Goal: Complete application form

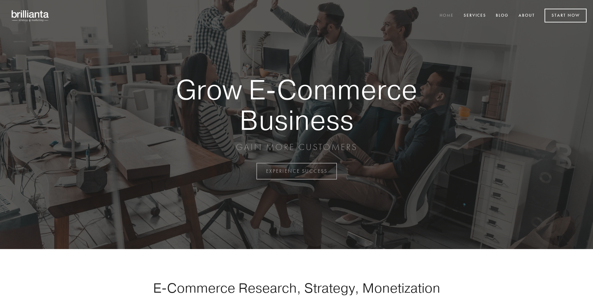
scroll to position [1683, 0]
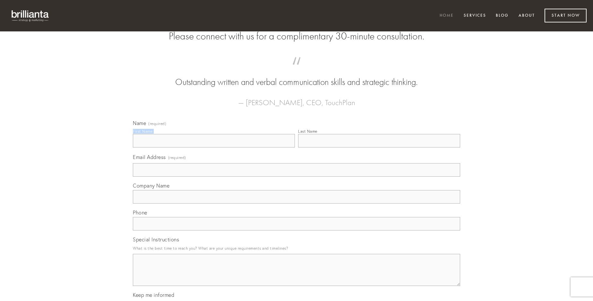
type input "[PERSON_NAME]"
click at [379, 148] on input "Last Name" at bounding box center [379, 140] width 162 height 13
type input "[PERSON_NAME]"
click at [297, 177] on input "Email Address (required)" at bounding box center [296, 169] width 327 height 13
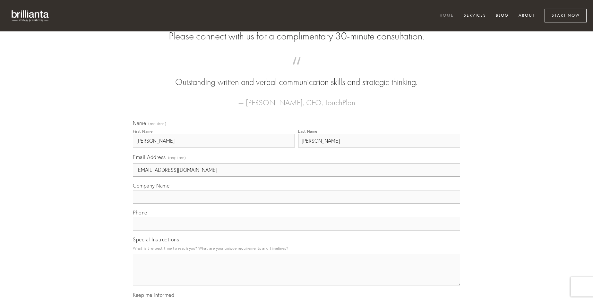
type input "[EMAIL_ADDRESS][DOMAIN_NAME]"
click at [297, 204] on input "Company Name" at bounding box center [296, 196] width 327 height 13
type input "velociter"
click at [297, 231] on input "text" at bounding box center [296, 223] width 327 height 13
click at [297, 276] on textarea "Special Instructions" at bounding box center [296, 270] width 327 height 32
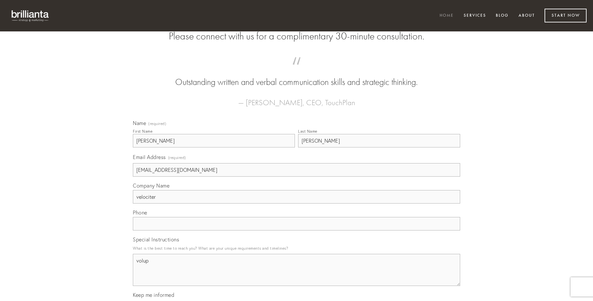
type textarea "volup"
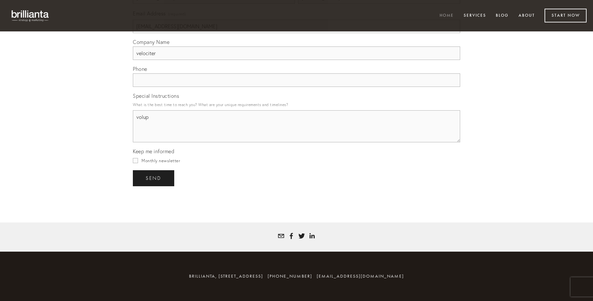
click at [154, 178] on span "send" at bounding box center [154, 179] width 16 height 6
